Goal: Task Accomplishment & Management: Use online tool/utility

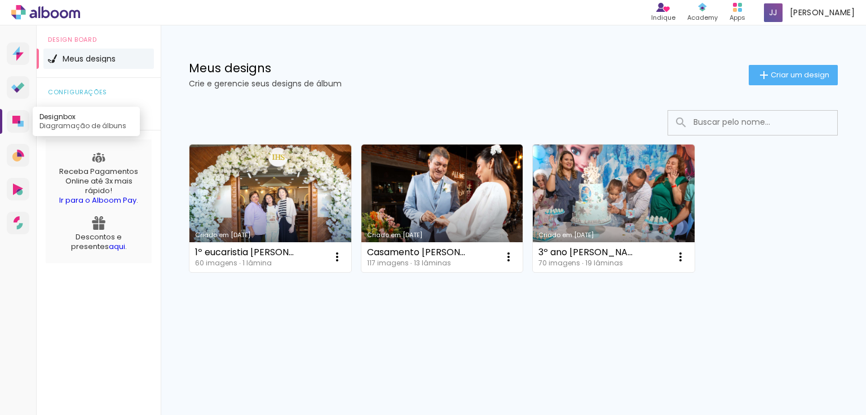
click at [19, 121] on icon at bounding box center [19, 122] width 2 height 3
click at [90, 57] on span "Meus designs" at bounding box center [89, 59] width 53 height 8
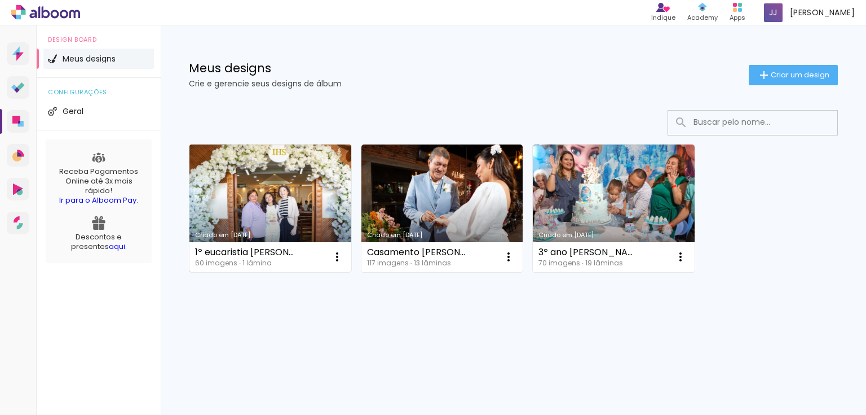
click at [276, 199] on link "Criado em [DATE]" at bounding box center [271, 207] width 162 height 127
